Goal: Task Accomplishment & Management: Use online tool/utility

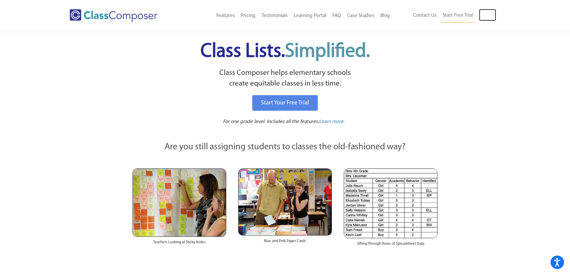
click at [484, 16] on link "Log In" at bounding box center [487, 15] width 17 height 12
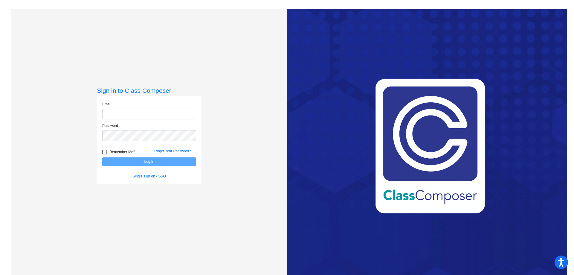
type input "[EMAIL_ADDRESS][DOMAIN_NAME]"
click at [122, 162] on button "Log In" at bounding box center [149, 161] width 94 height 9
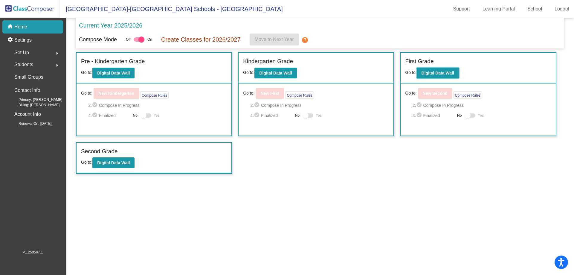
click at [441, 76] on button "Digital Data Wall" at bounding box center [438, 73] width 42 height 11
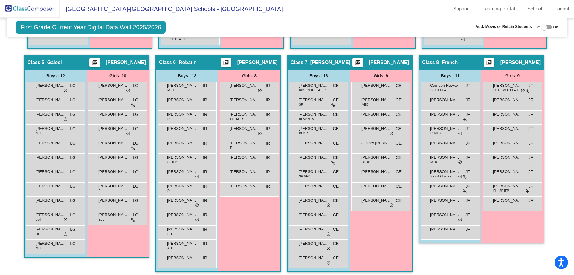
scroll to position [397, 0]
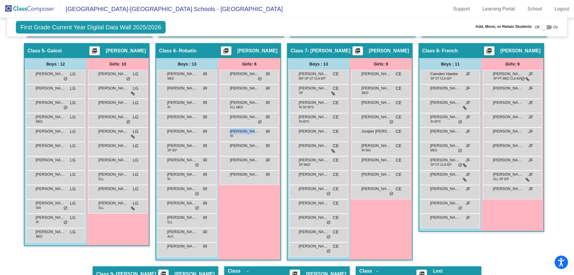
drag, startPoint x: 251, startPoint y: 131, endPoint x: 251, endPoint y: 135, distance: 4.5
click at [251, 135] on div "[PERSON_NAME] RI IR lock do_not_disturb_alt" at bounding box center [249, 134] width 57 height 12
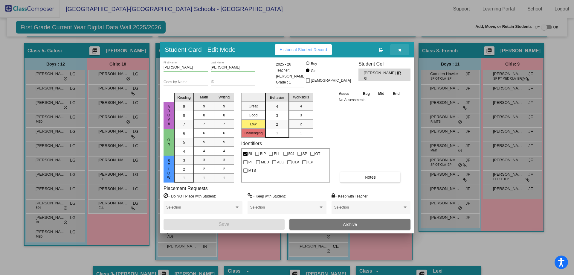
click at [400, 48] on icon "button" at bounding box center [399, 50] width 3 height 4
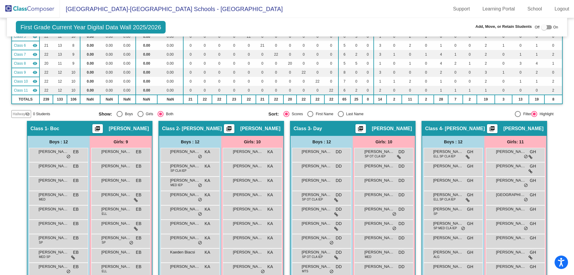
scroll to position [0, 0]
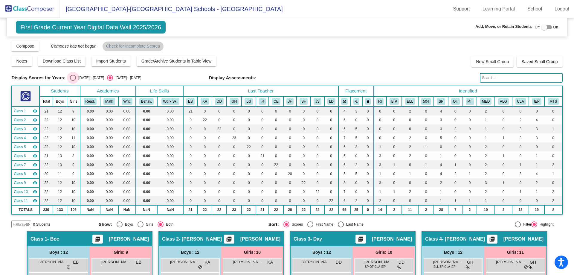
click at [77, 77] on div "[DATE] - [DATE]" at bounding box center [90, 77] width 28 height 5
click at [73, 81] on input "[DATE] - [DATE]" at bounding box center [73, 81] width 0 height 0
radio input "true"
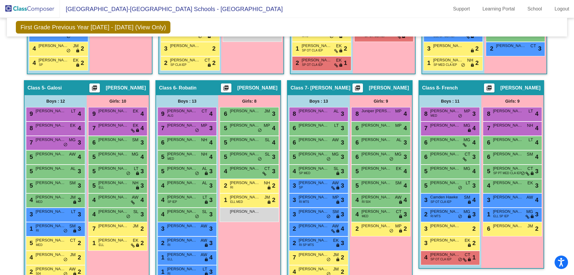
scroll to position [345, 0]
